Goal: Find specific page/section: Find specific page/section

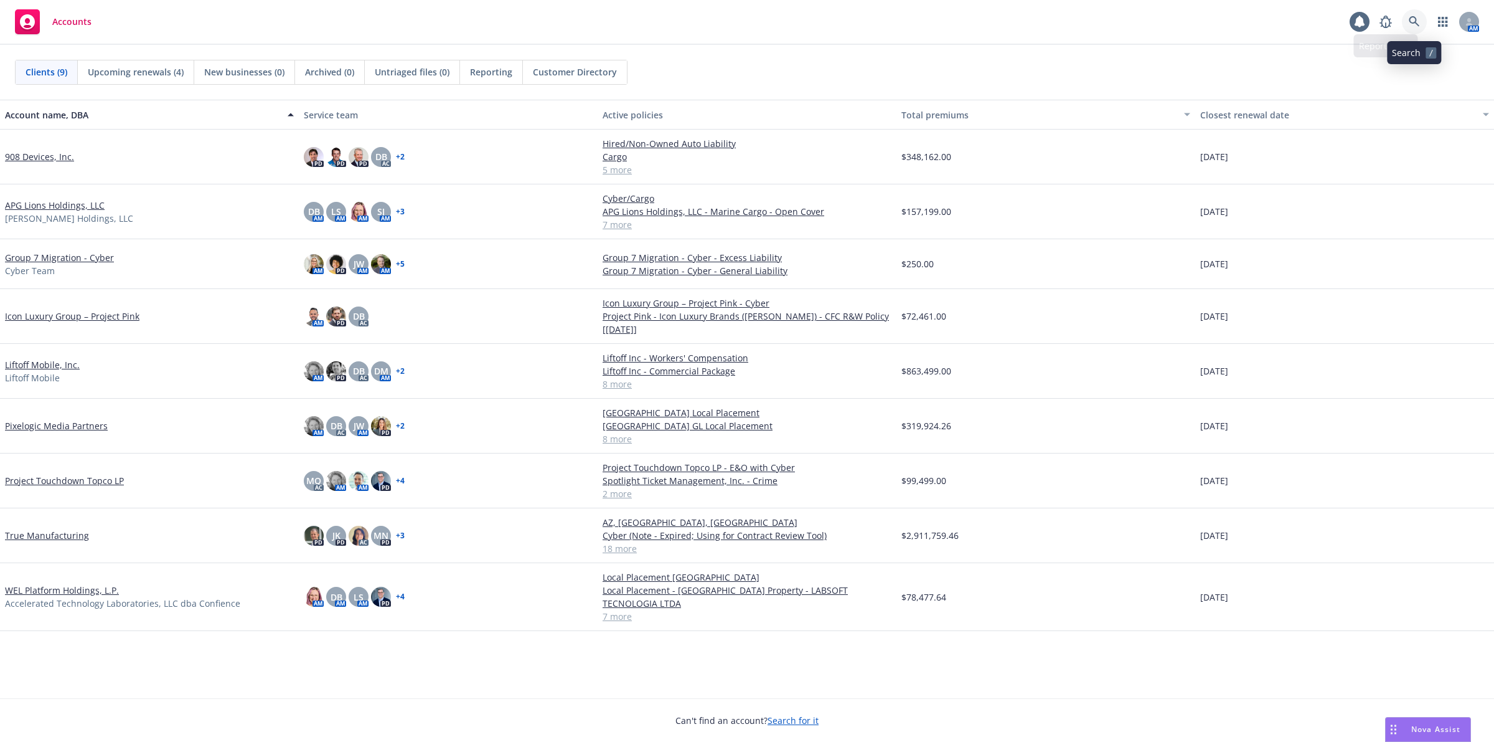
click at [1414, 26] on icon at bounding box center [1414, 21] width 11 height 11
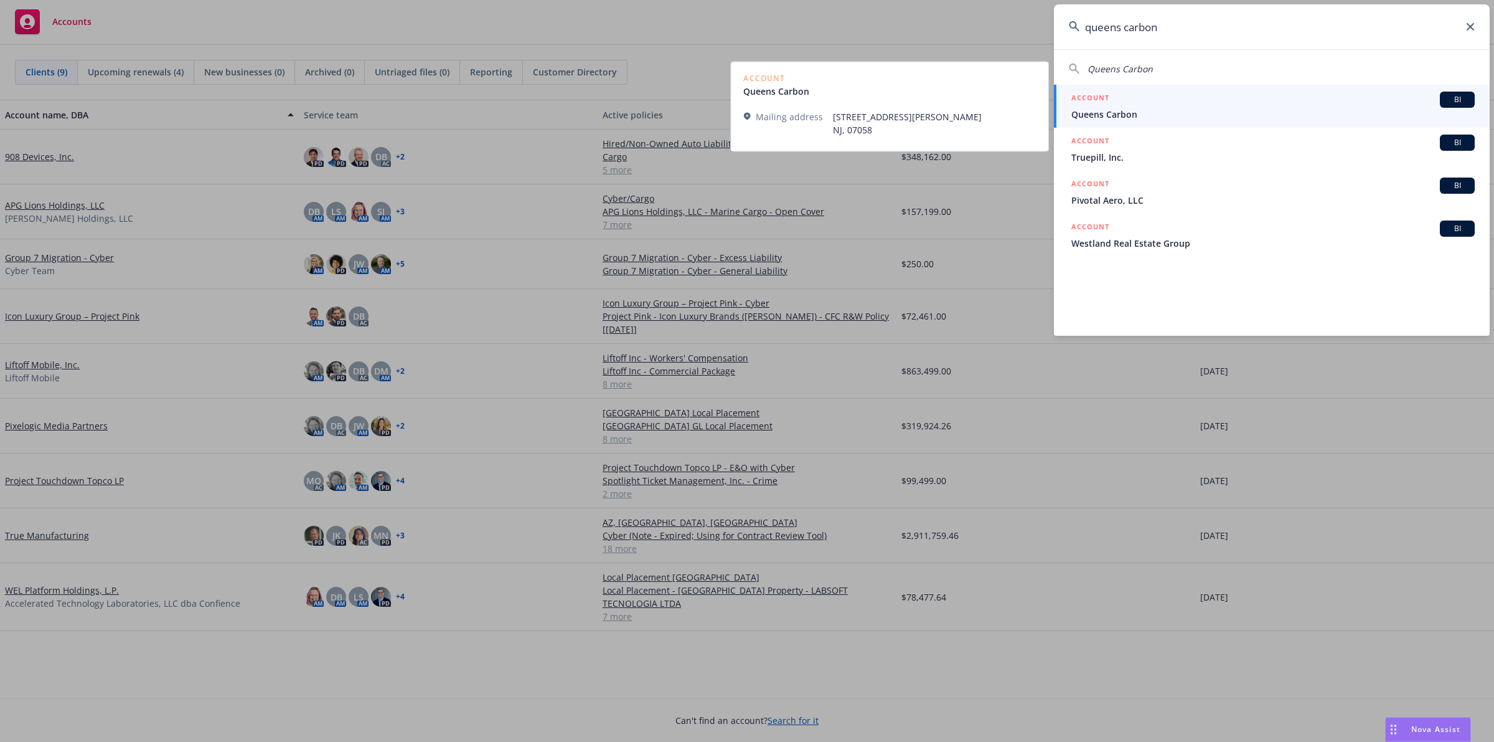
type input "queens carbon"
click at [1287, 95] on div "ACCOUNT BI" at bounding box center [1273, 100] width 403 height 16
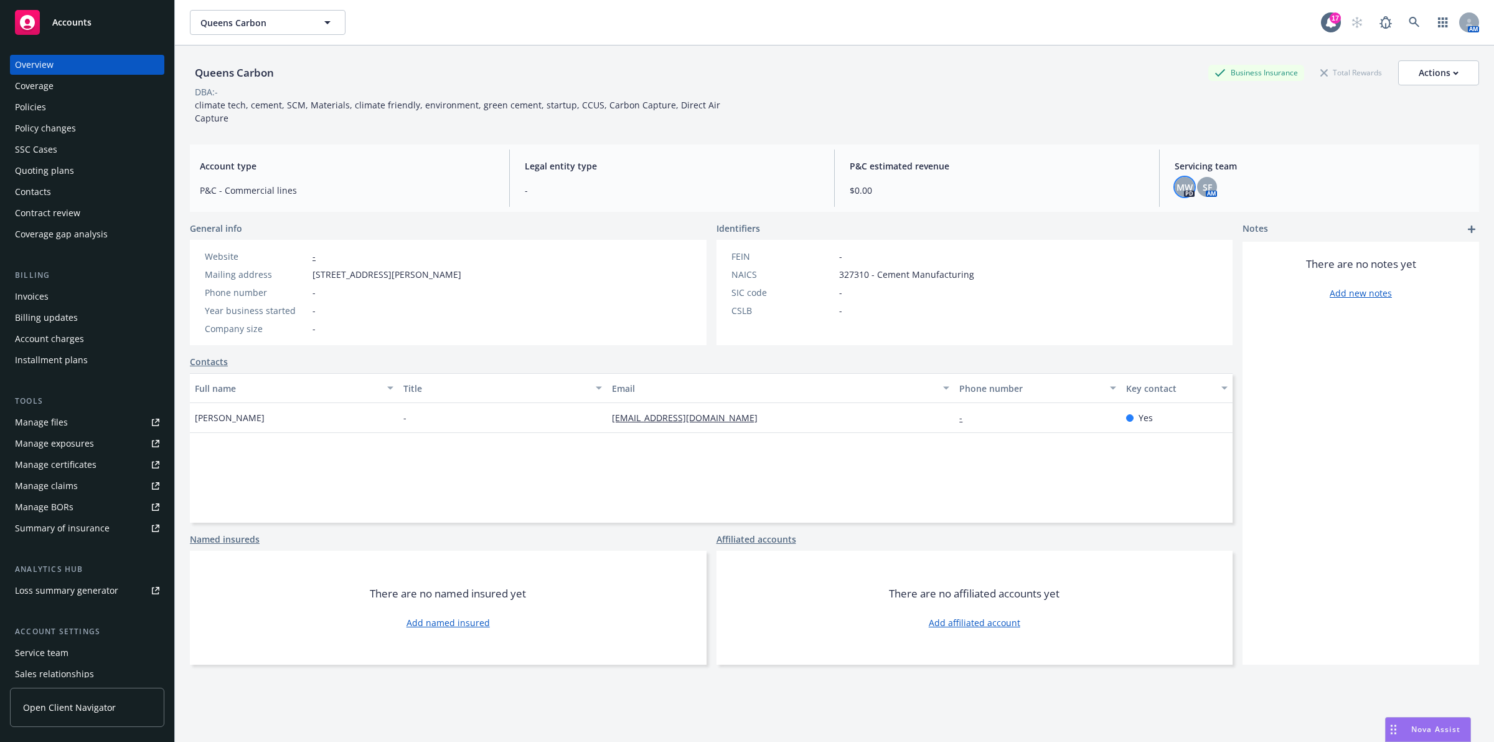
click at [1177, 181] on span "MW" at bounding box center [1185, 187] width 16 height 13
click at [1109, 163] on div "P&C estimated revenue $0.00" at bounding box center [997, 177] width 314 height 57
click at [68, 106] on div "Policies" at bounding box center [87, 107] width 144 height 20
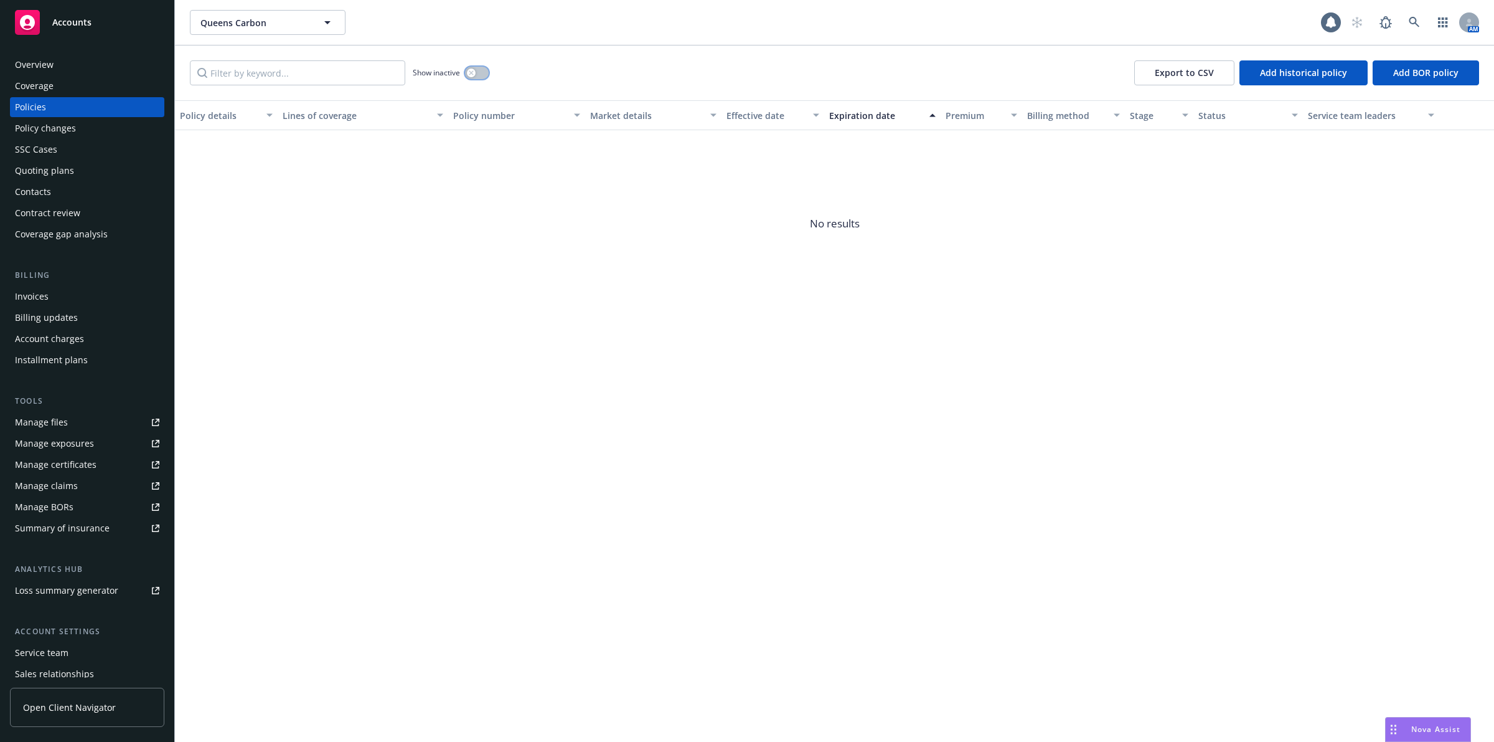
click at [471, 77] on button "button" at bounding box center [477, 73] width 24 height 12
click at [141, 63] on div "Overview" at bounding box center [87, 65] width 144 height 20
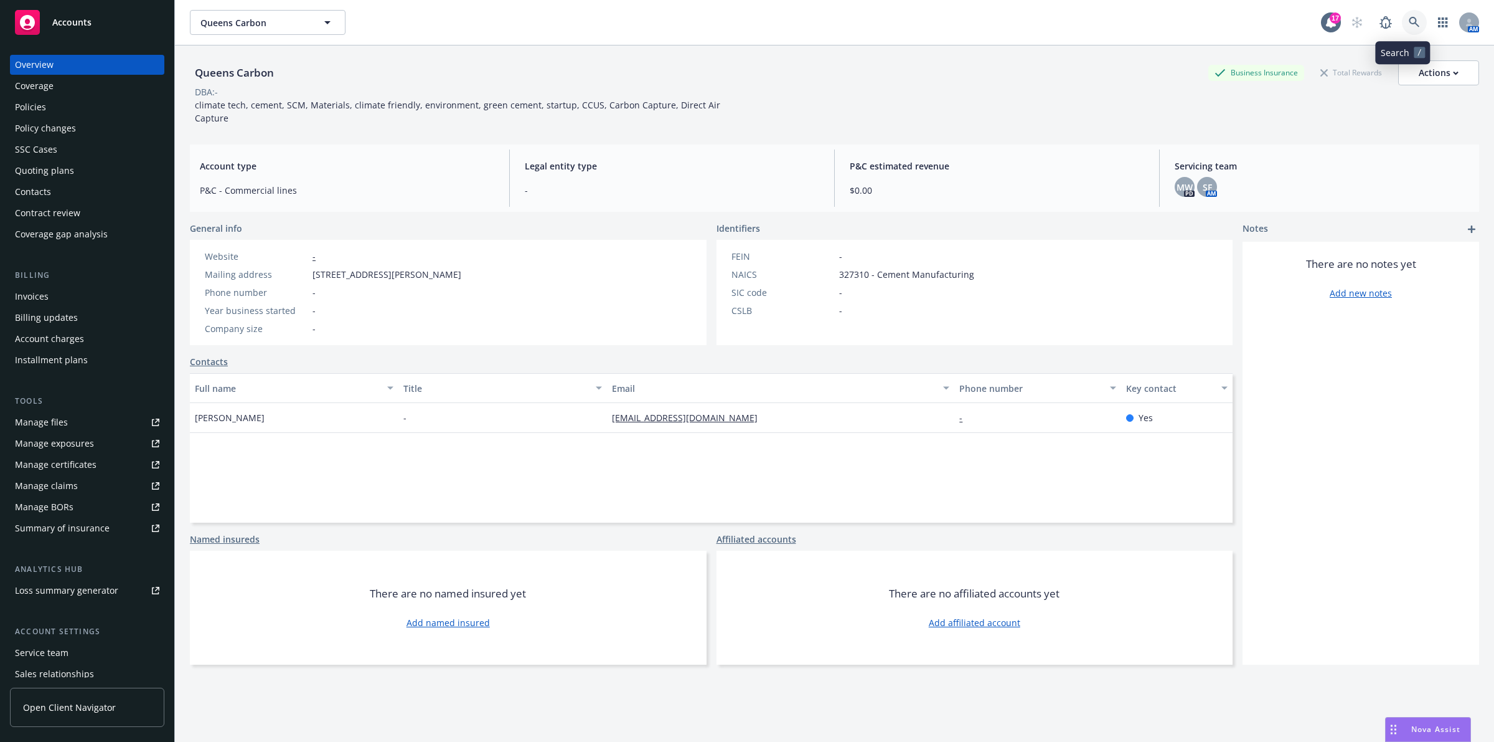
click at [1402, 13] on link at bounding box center [1414, 22] width 25 height 25
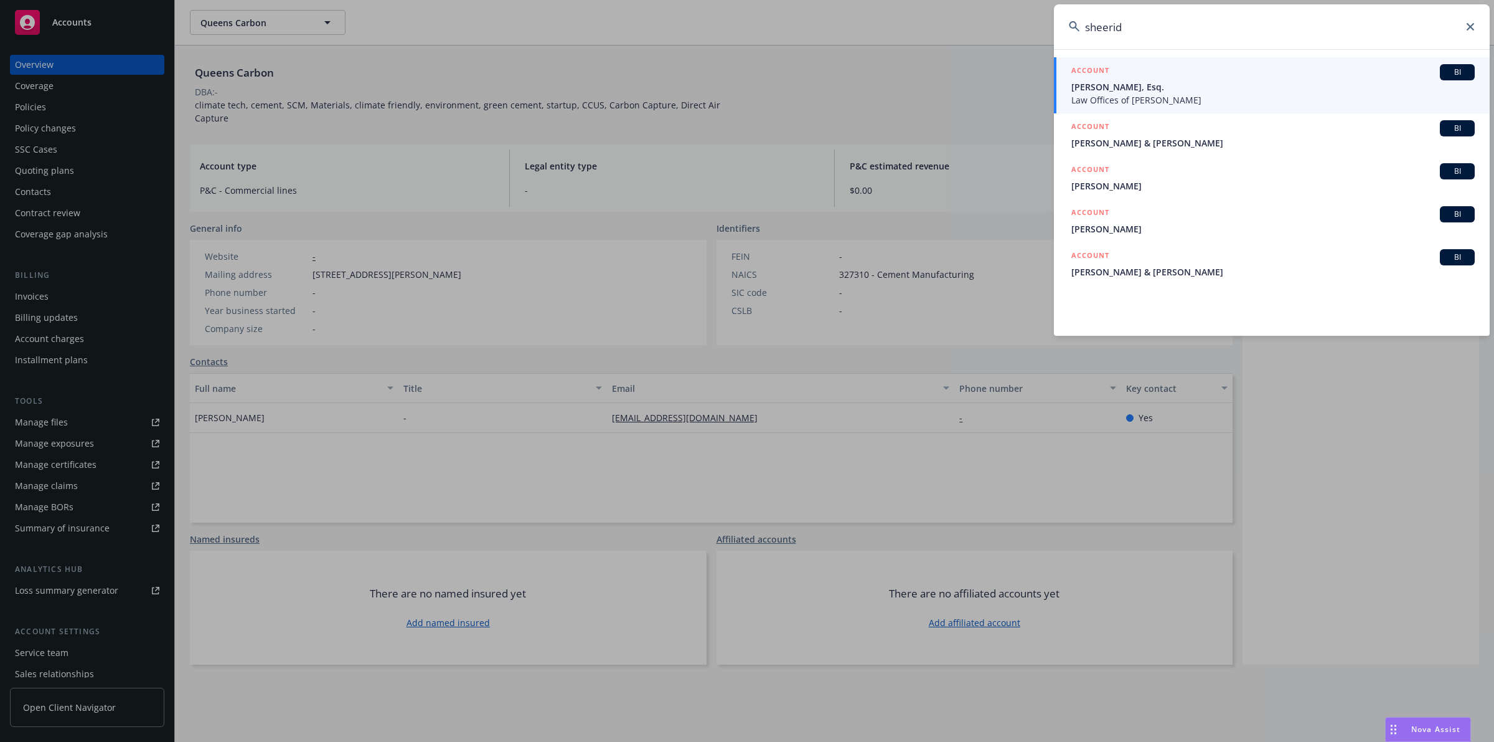
type input "sheerid"
click at [1473, 26] on icon at bounding box center [1470, 26] width 7 height 7
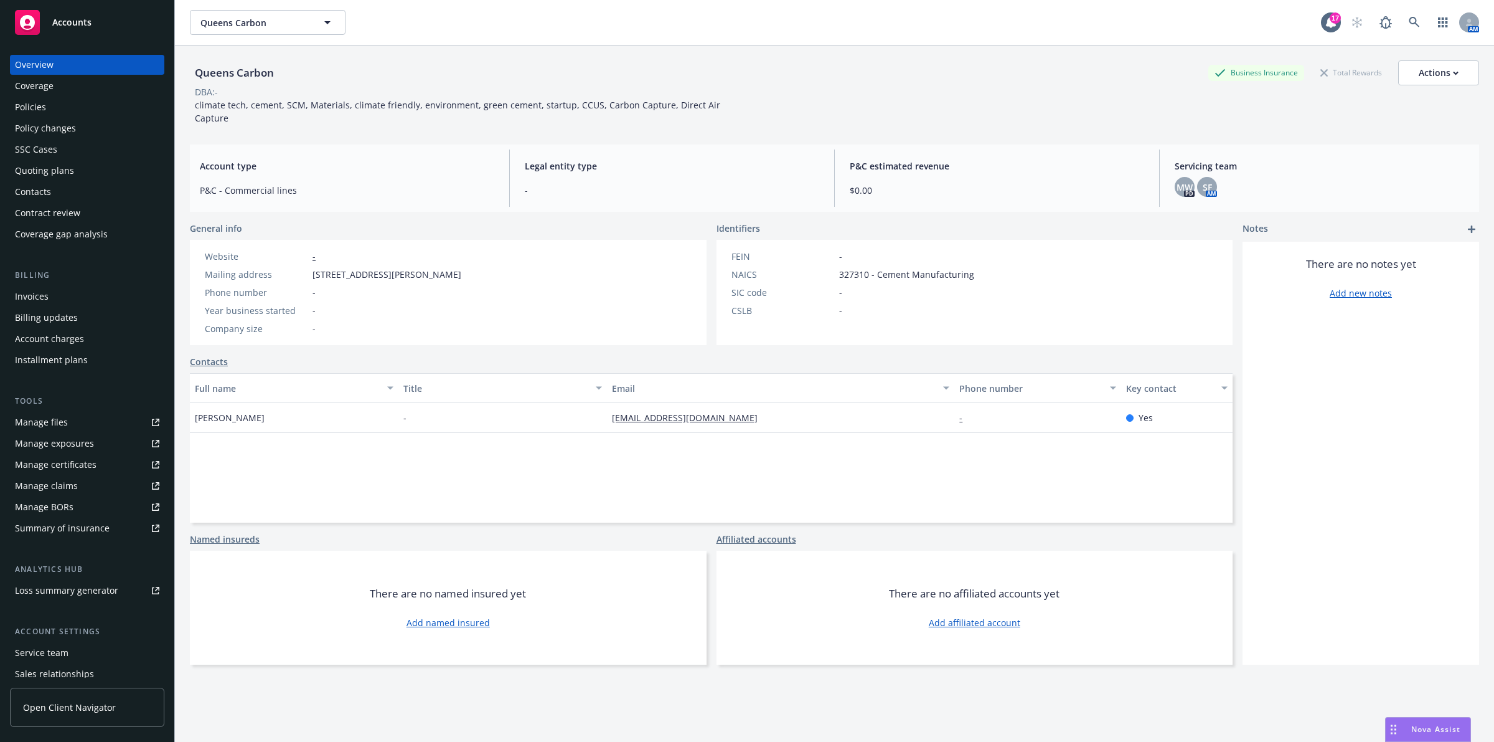
click at [20, 53] on div "Overview Coverage Policies Policy changes SSC Cases Quoting plans Contacts Cont…" at bounding box center [87, 391] width 174 height 702
click at [25, 59] on div "Overview" at bounding box center [34, 65] width 39 height 20
